Goal: Navigation & Orientation: Find specific page/section

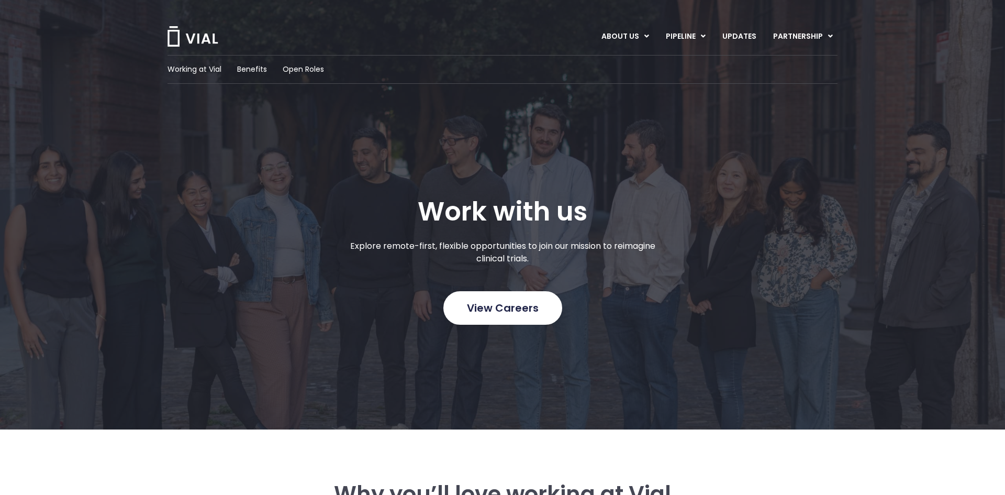
click at [493, 310] on span "View Careers" at bounding box center [503, 308] width 72 height 14
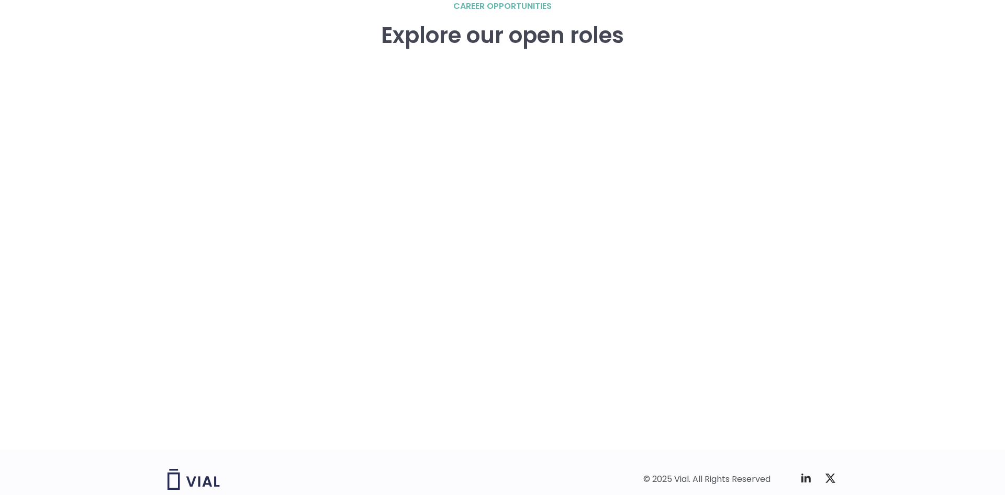
scroll to position [1498, 0]
